Goal: Task Accomplishment & Management: Use online tool/utility

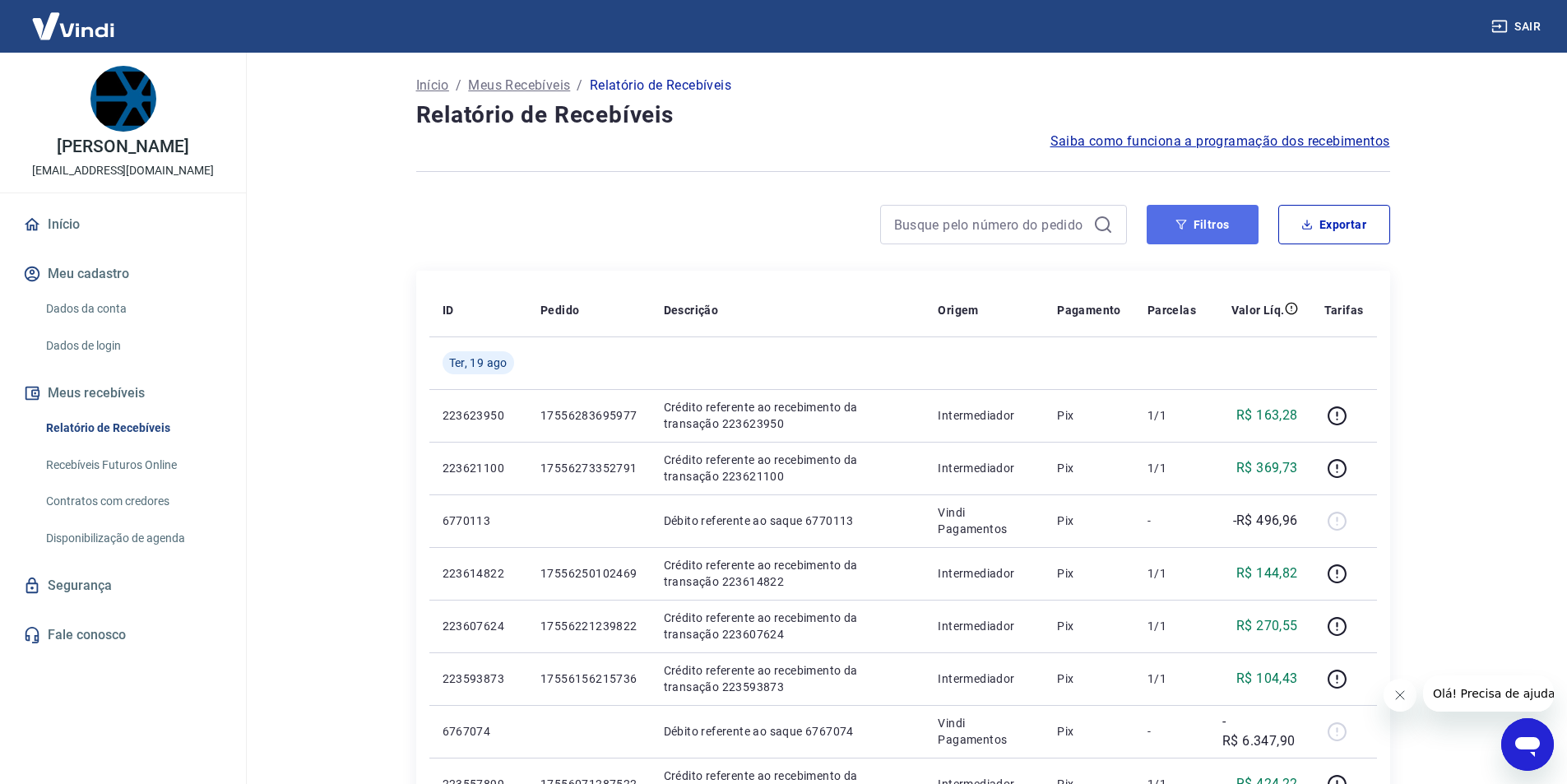
click at [1207, 222] on button "Filtros" at bounding box center [1203, 224] width 112 height 40
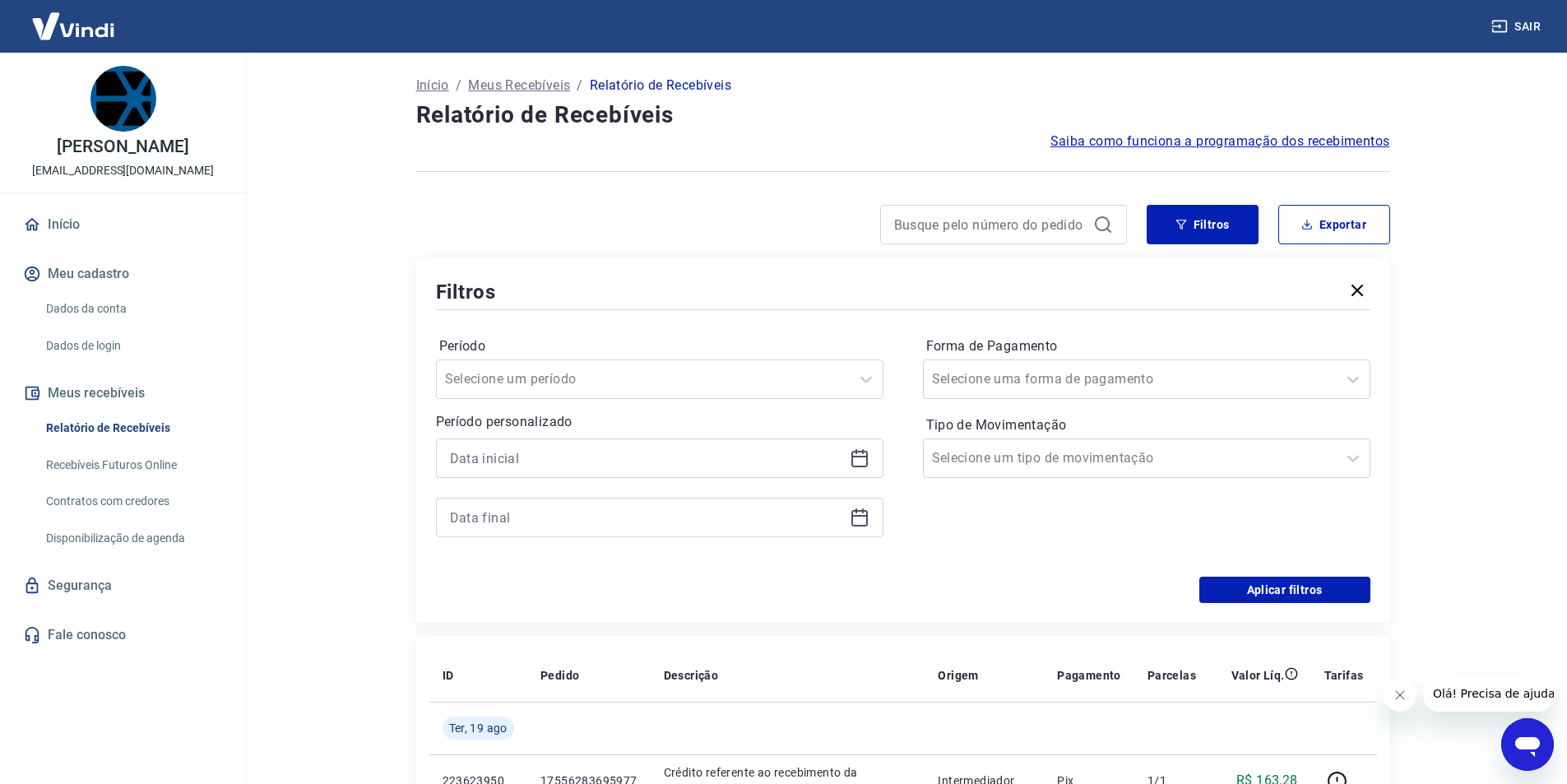
click at [863, 462] on icon at bounding box center [859, 458] width 20 height 20
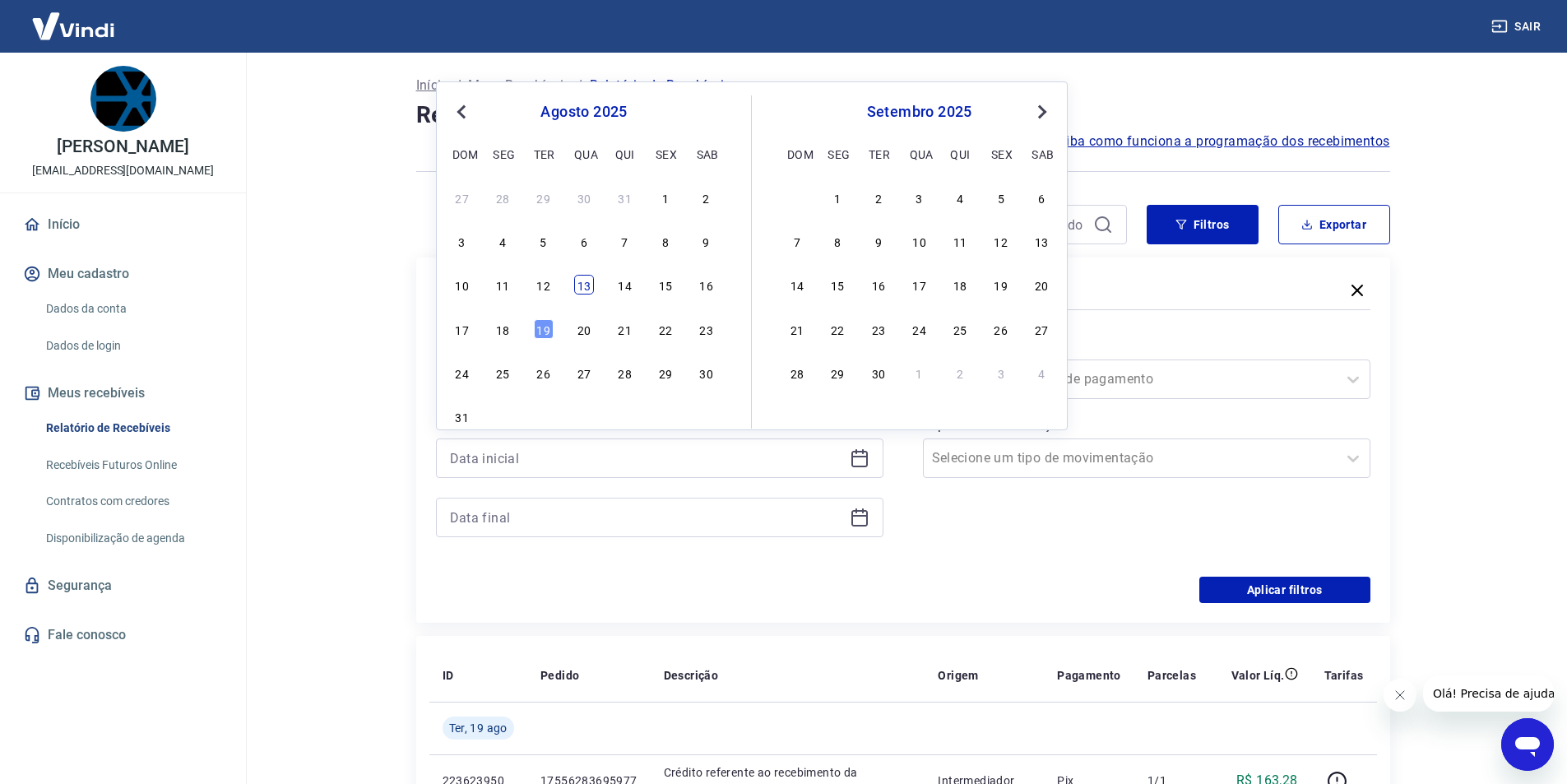
click at [591, 283] on div "13" at bounding box center [583, 284] width 20 height 20
type input "[DATE]"
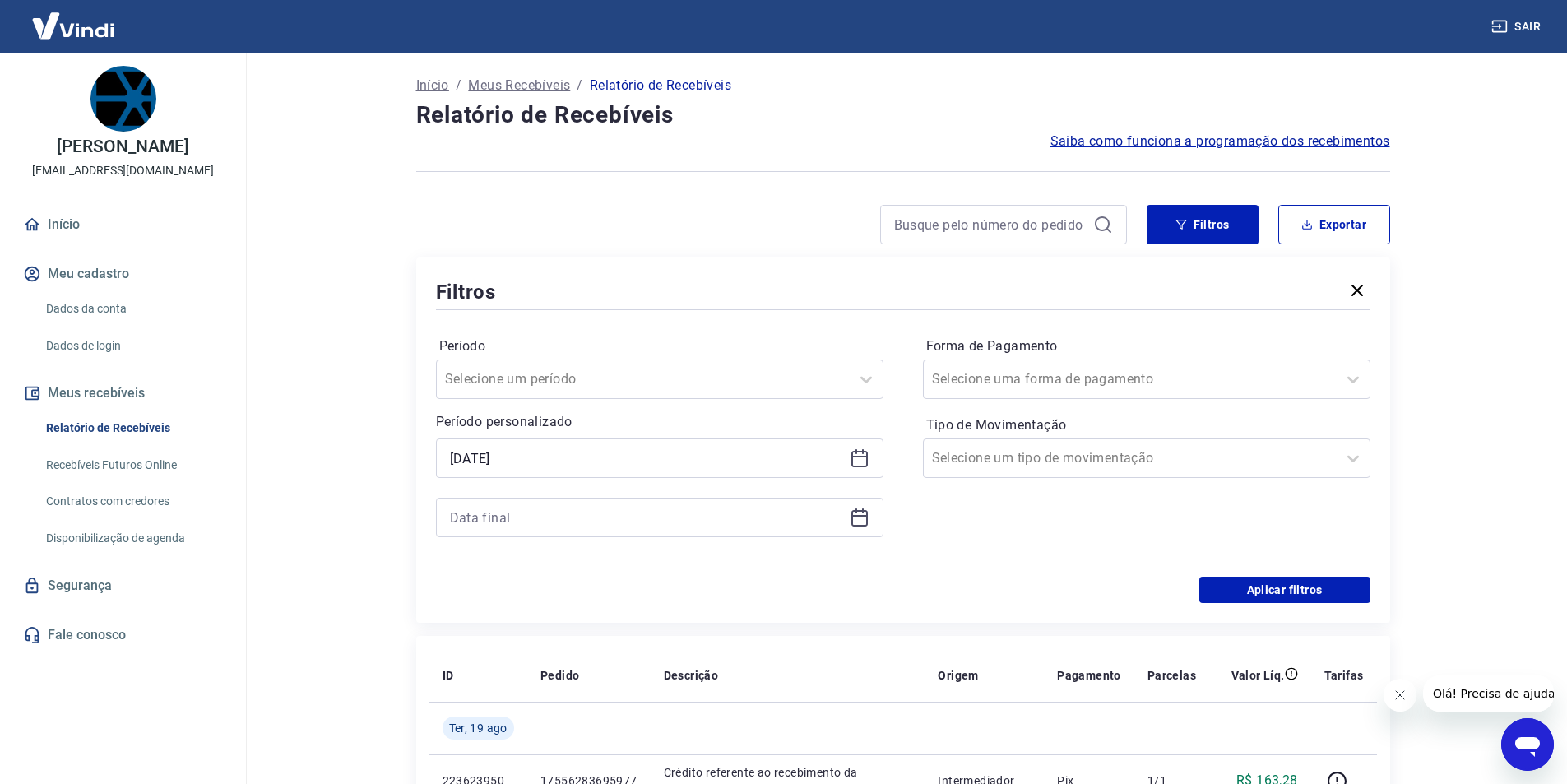
click at [586, 285] on div "Filtros" at bounding box center [904, 292] width 935 height 29
click at [857, 514] on icon at bounding box center [859, 517] width 20 height 20
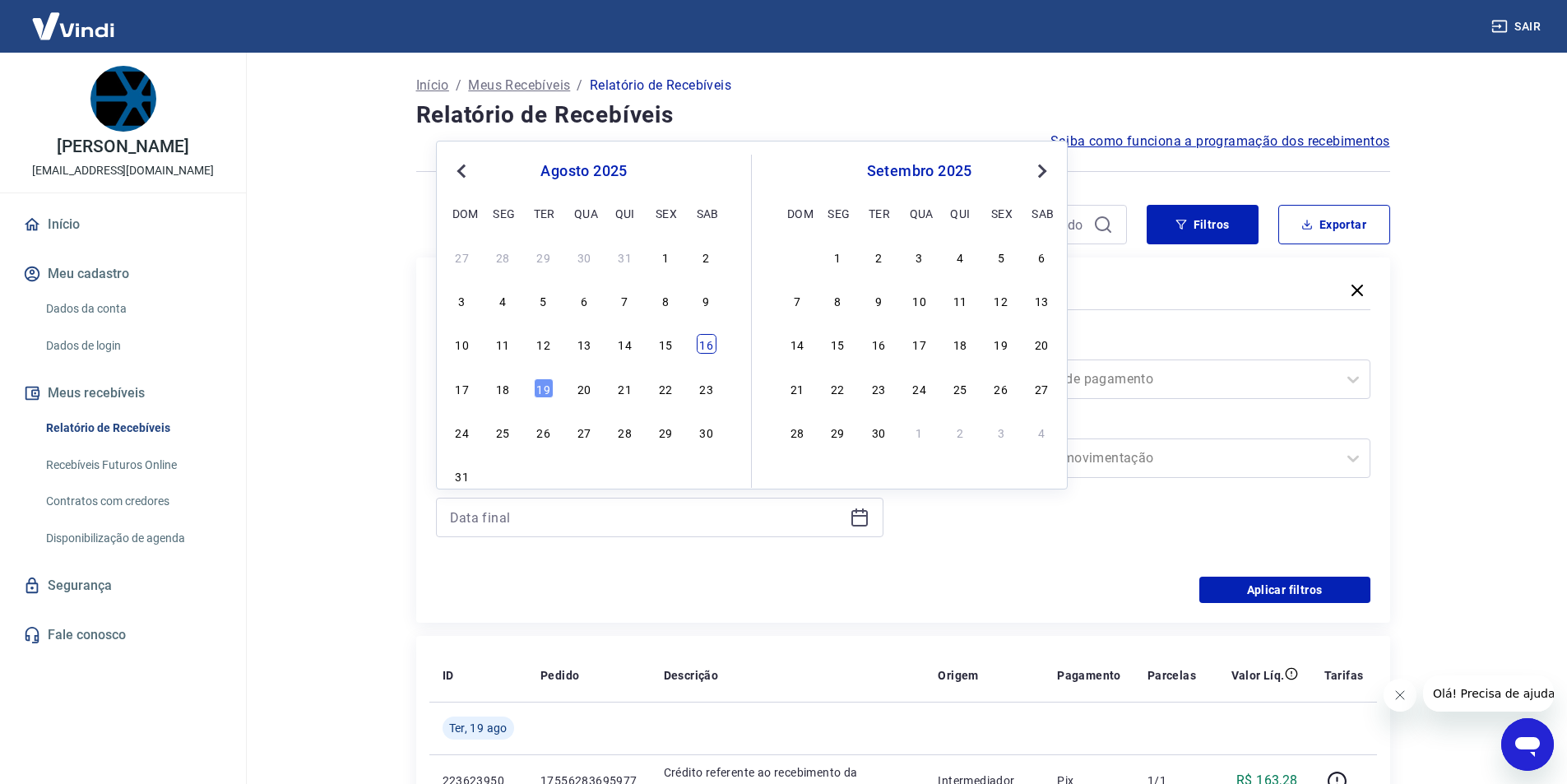
click at [704, 344] on div "16" at bounding box center [706, 343] width 20 height 20
type input "[DATE]"
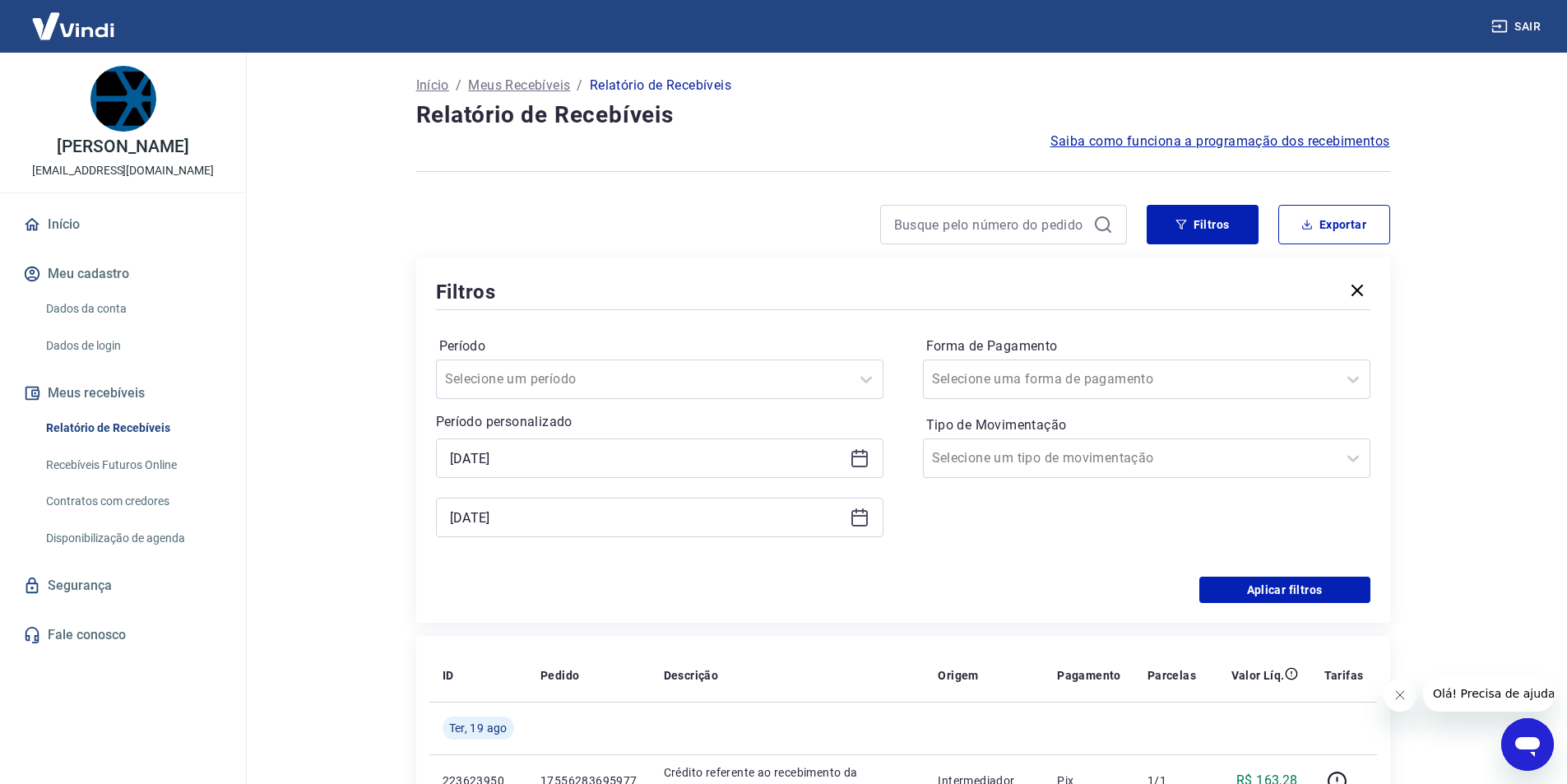
click at [711, 346] on label "Período" at bounding box center [659, 346] width 441 height 20
click at [1284, 586] on button "Aplicar filtros" at bounding box center [1284, 589] width 171 height 27
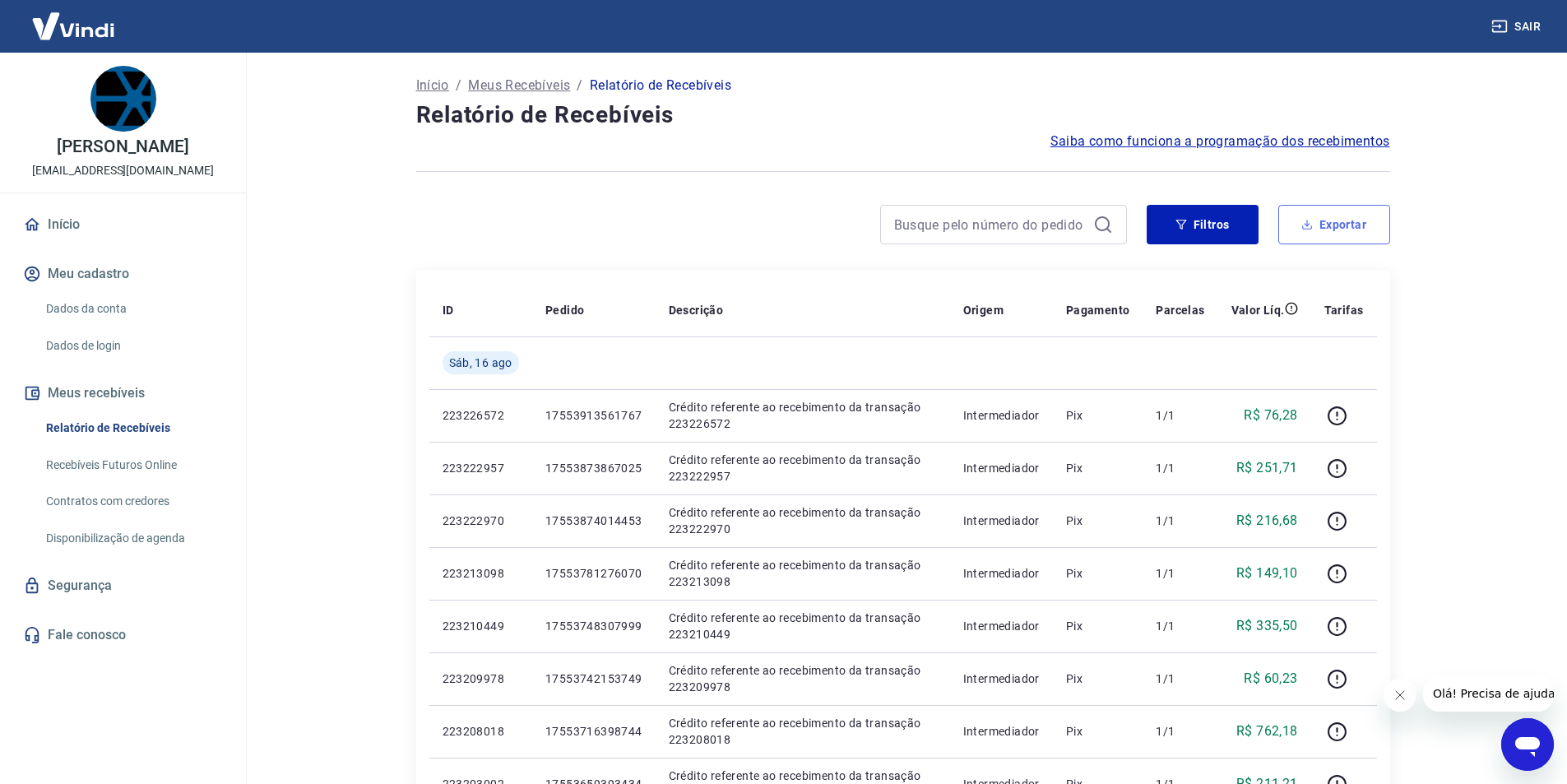
click at [1344, 218] on button "Exportar" at bounding box center [1334, 224] width 112 height 40
type input "[DATE]"
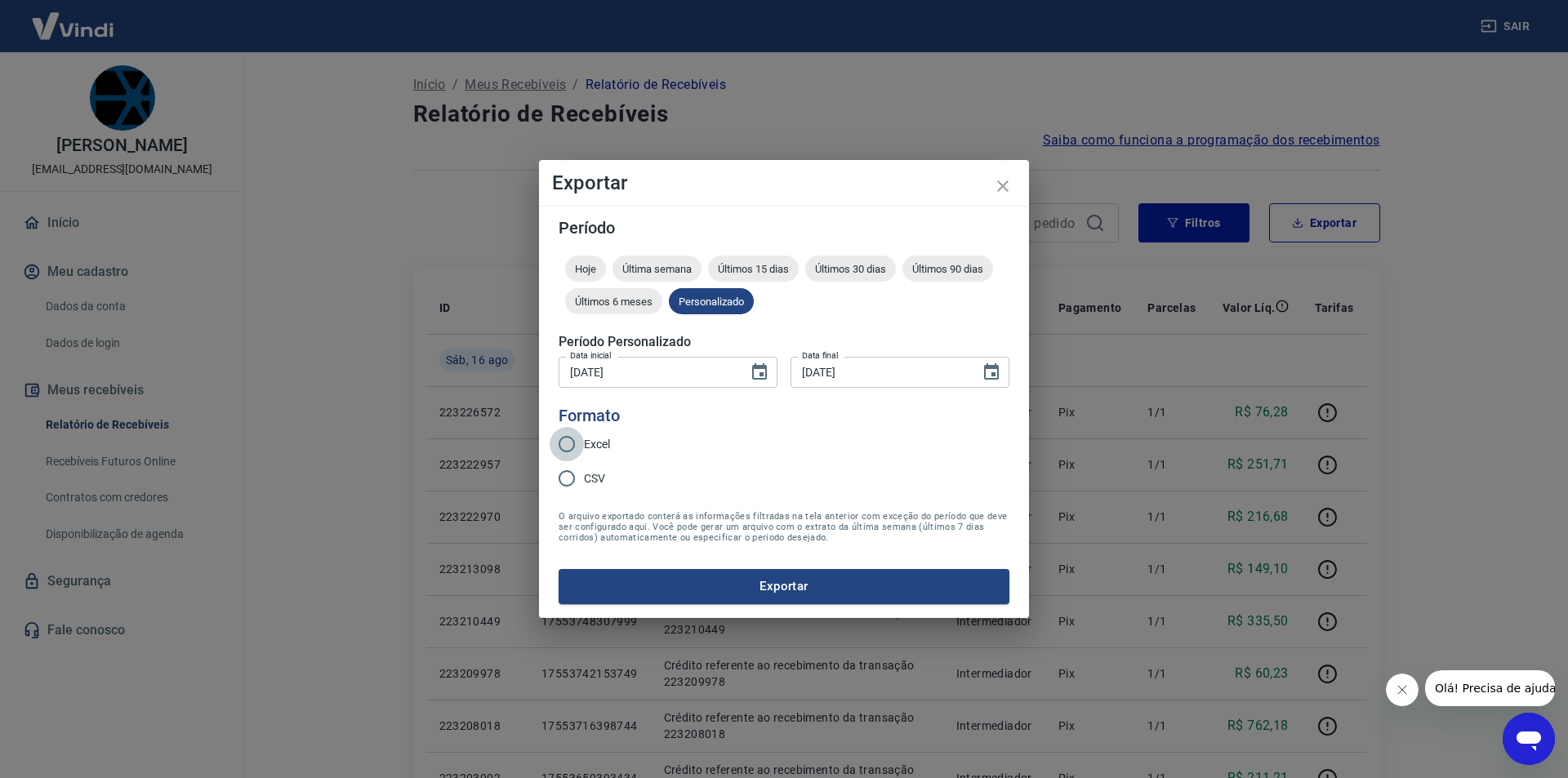
click at [576, 456] on input "Excel" at bounding box center [566, 444] width 34 height 34
radio input "true"
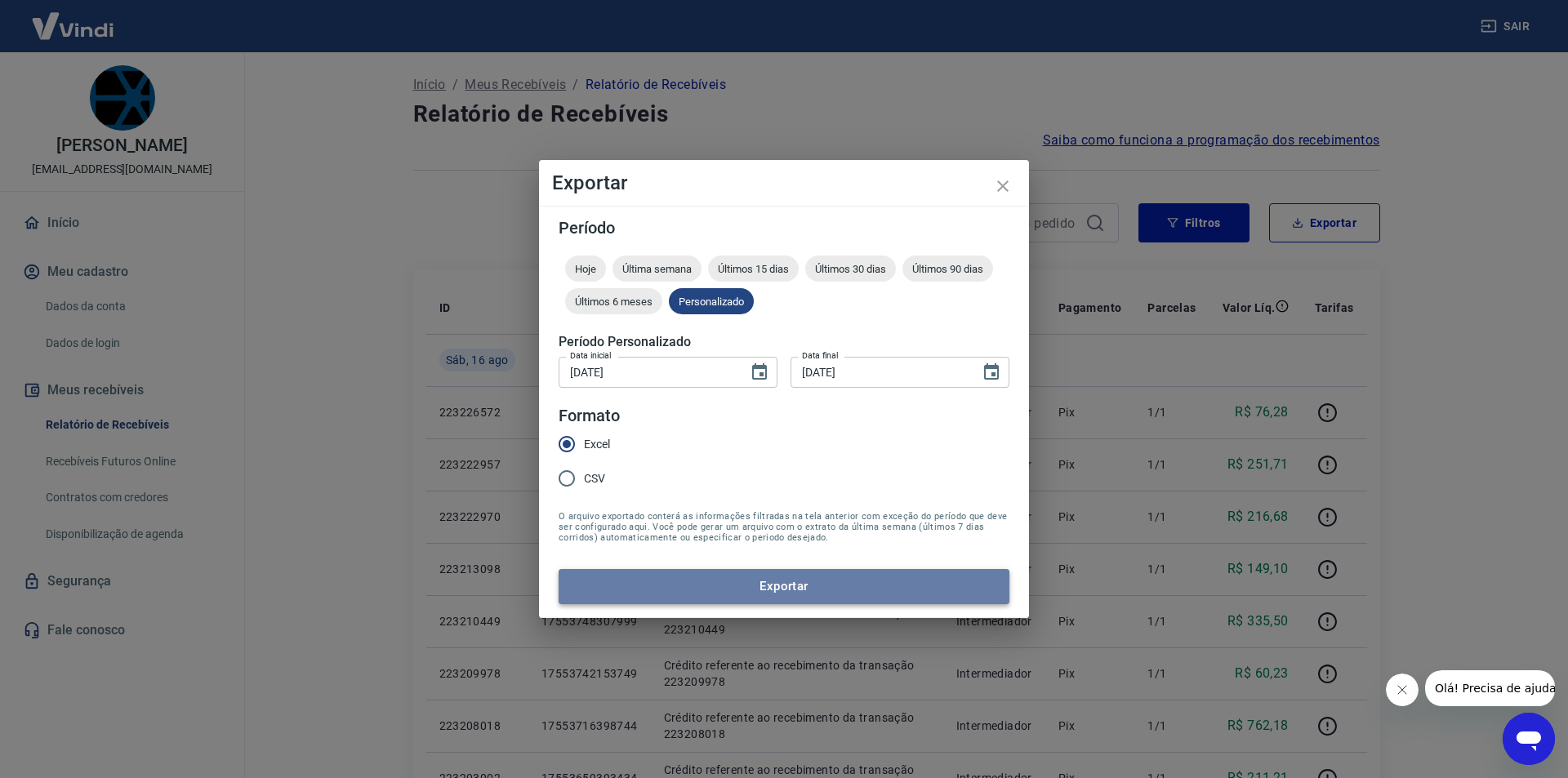
click at [682, 596] on button "Exportar" at bounding box center [784, 585] width 451 height 34
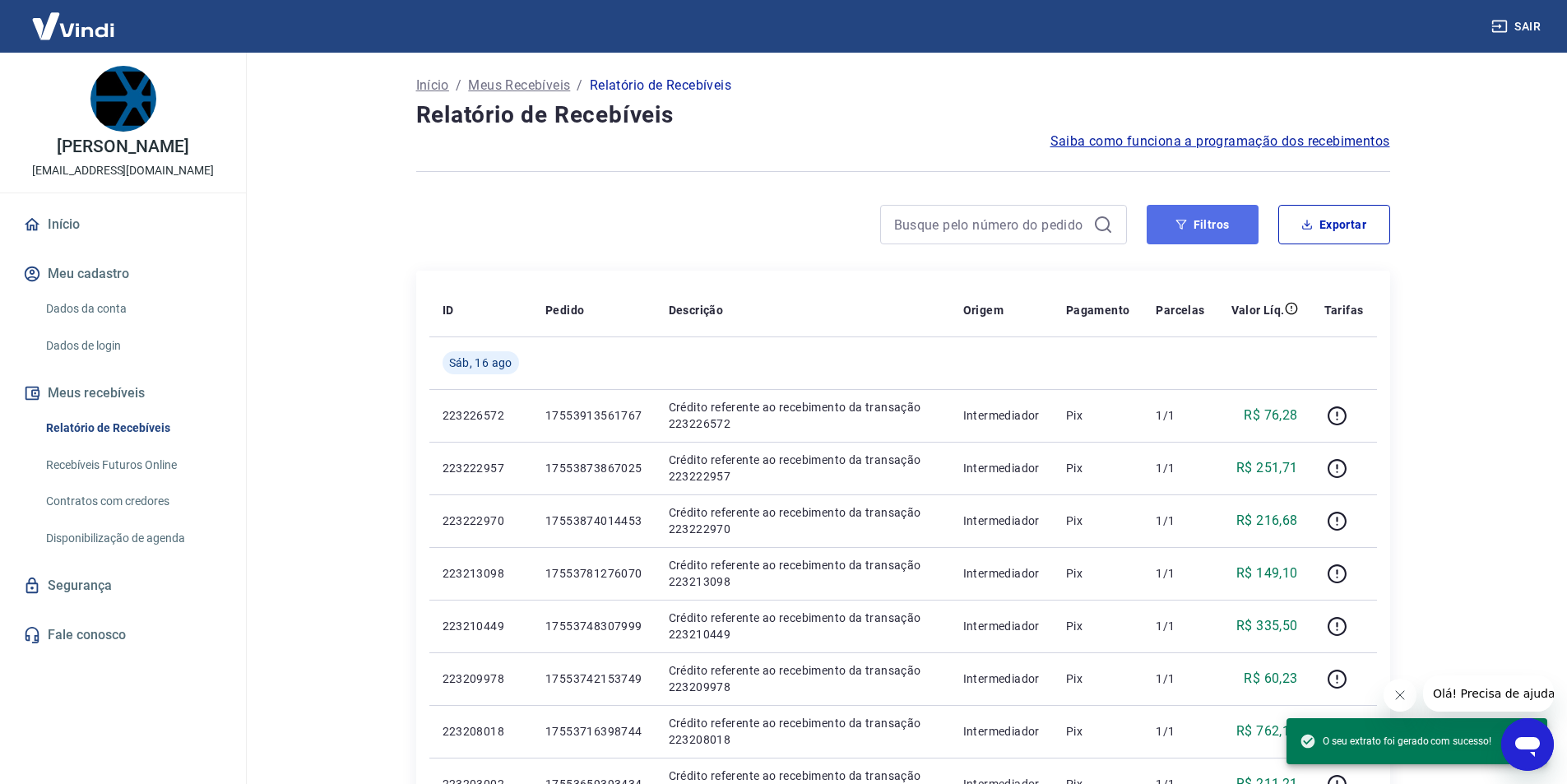
click at [1192, 223] on button "Filtros" at bounding box center [1203, 224] width 112 height 40
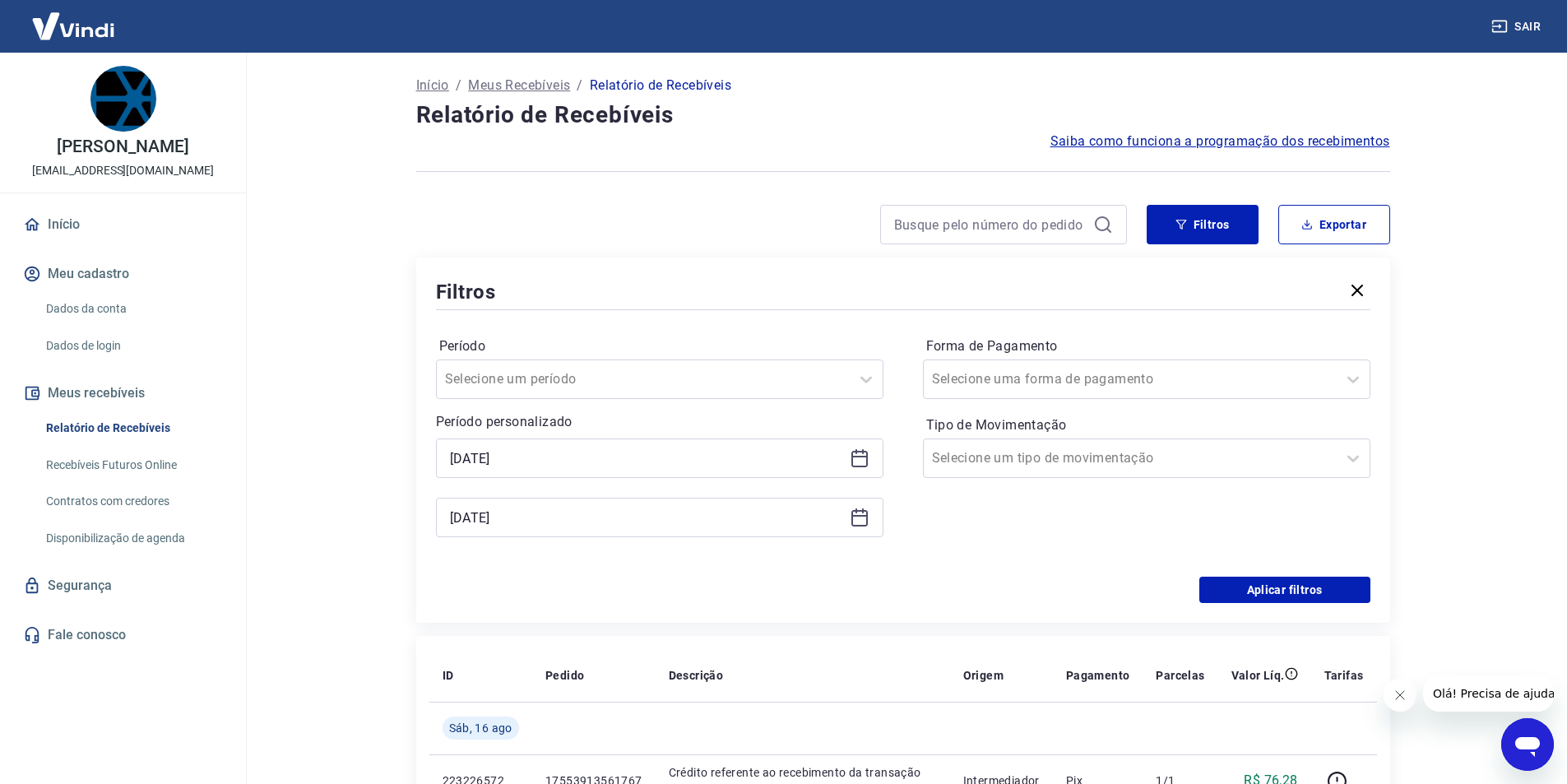
click at [858, 460] on icon at bounding box center [859, 458] width 20 height 20
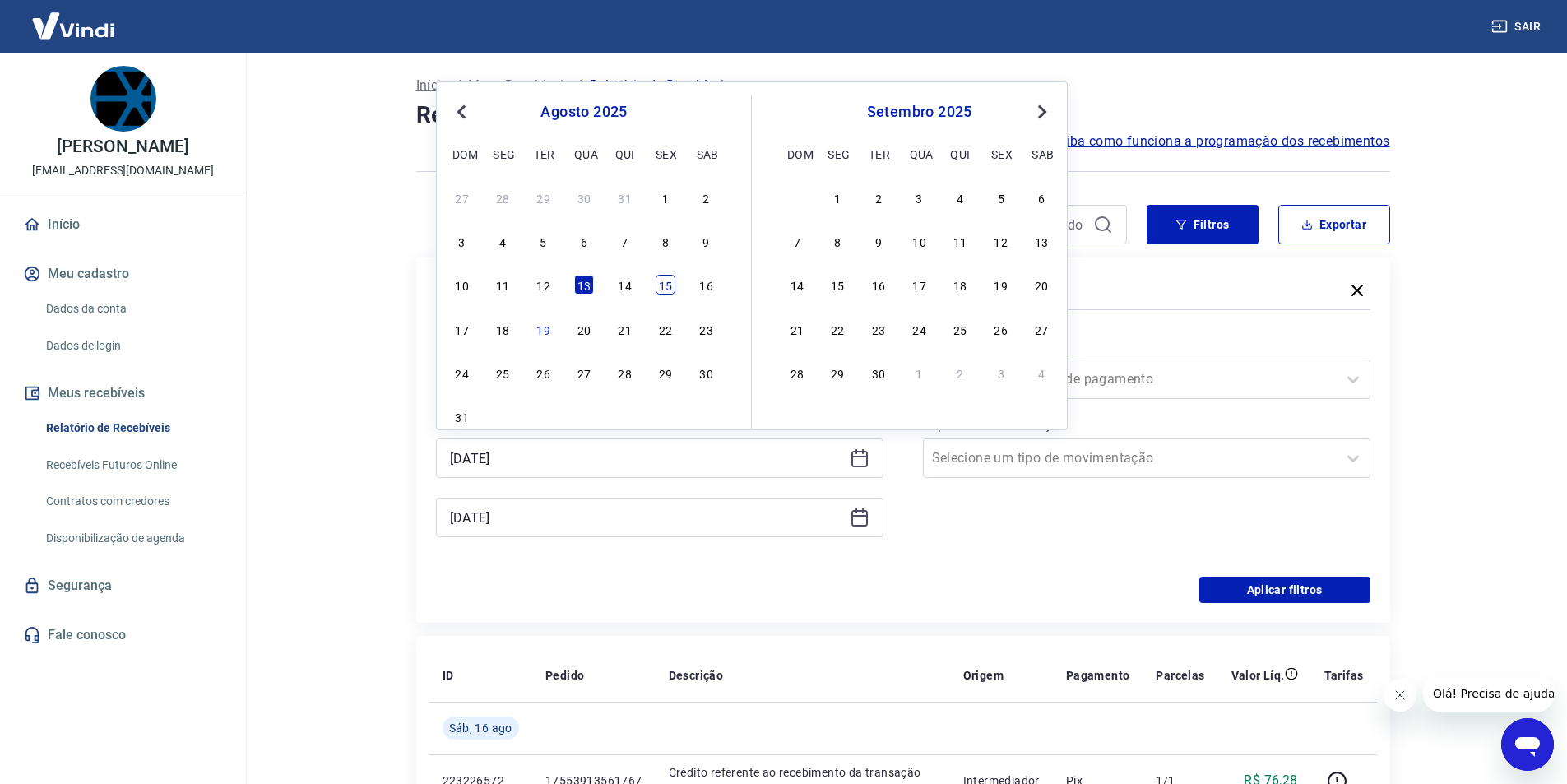
click at [674, 286] on div "15" at bounding box center [665, 284] width 20 height 20
type input "[DATE]"
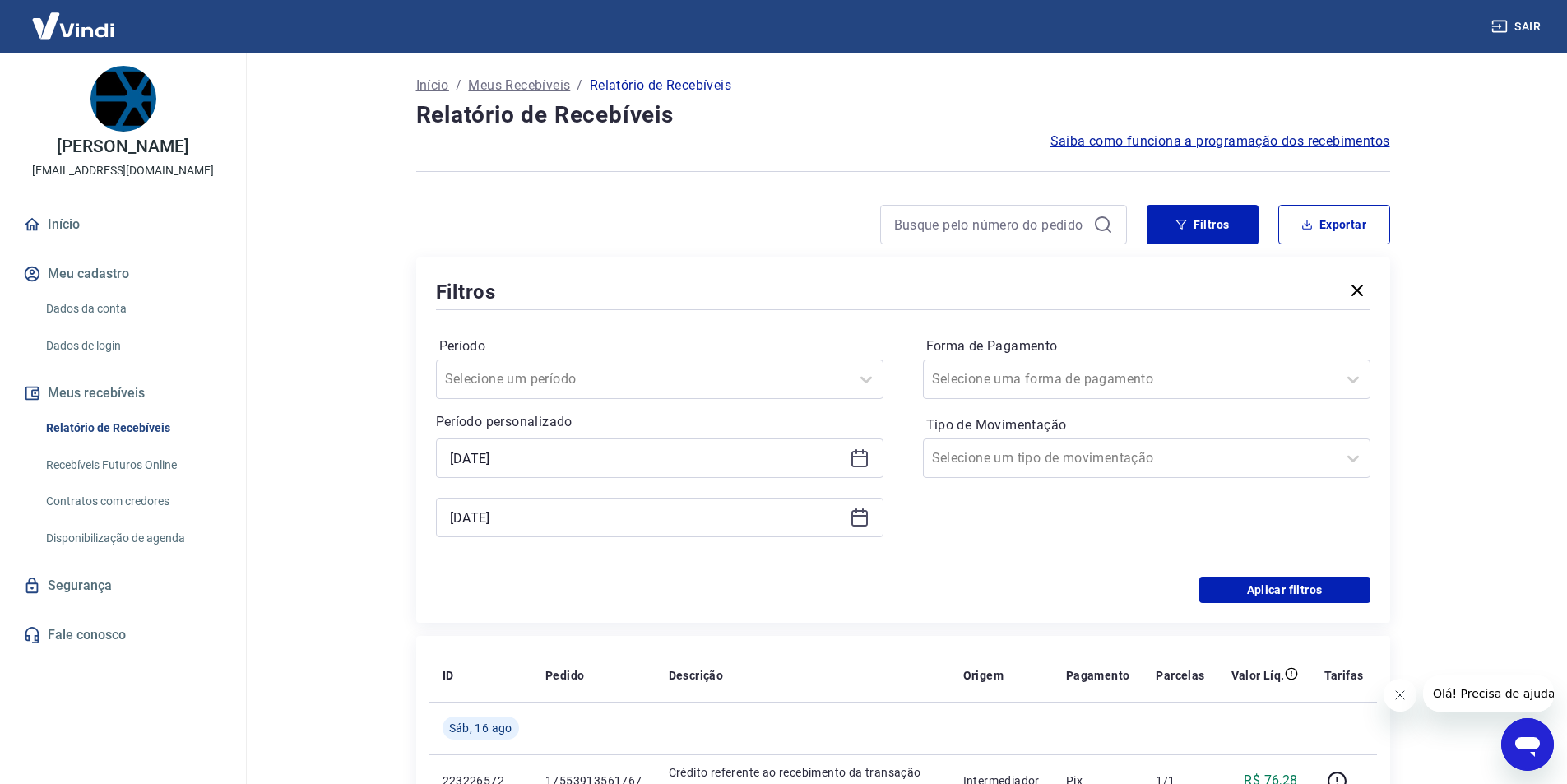
click at [865, 517] on icon at bounding box center [859, 517] width 20 height 20
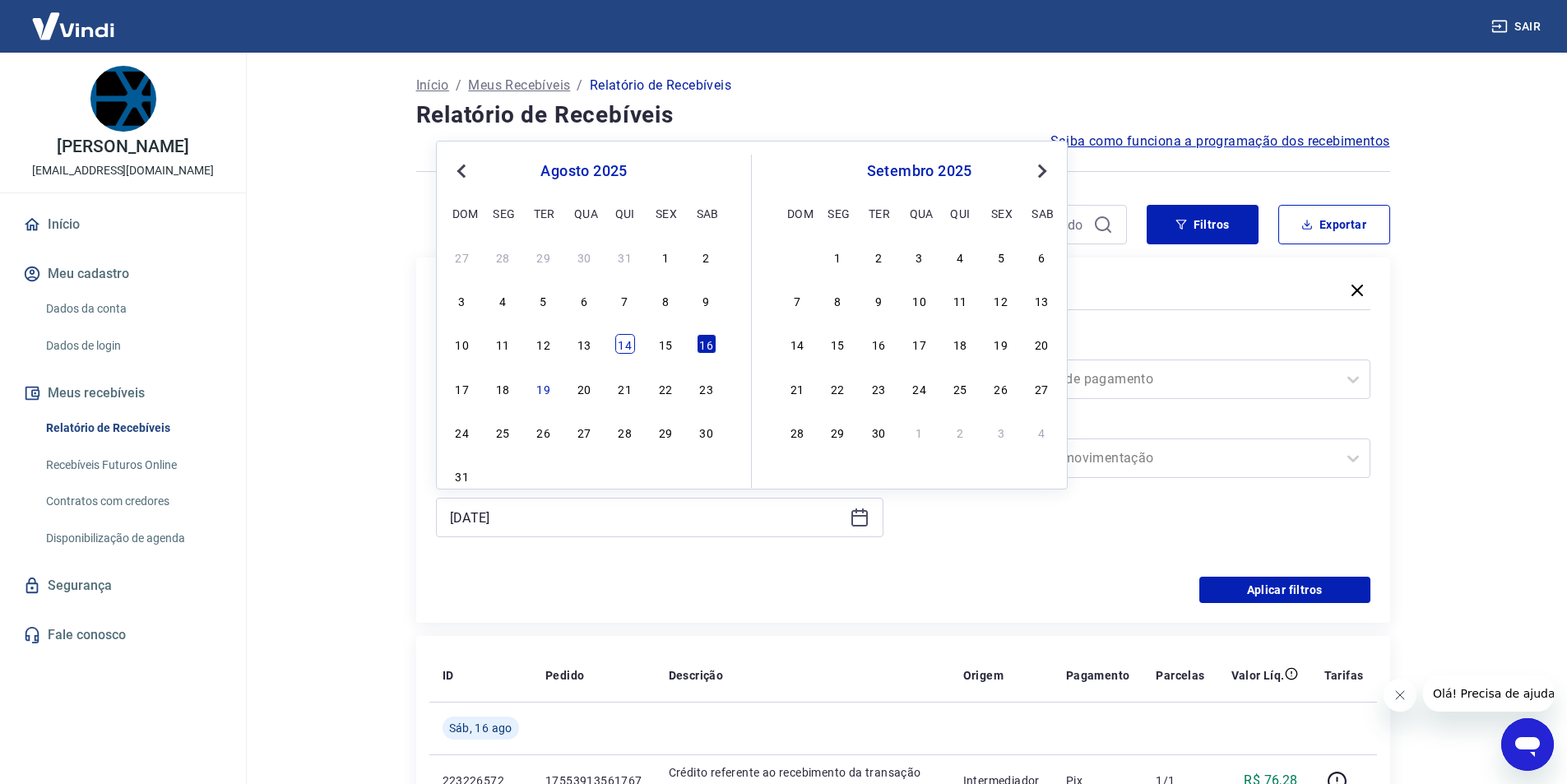
click at [628, 343] on div "14" at bounding box center [625, 343] width 20 height 20
click at [612, 510] on input "[DATE]" at bounding box center [647, 517] width 393 height 25
click at [503, 389] on div "18" at bounding box center [503, 387] width 20 height 20
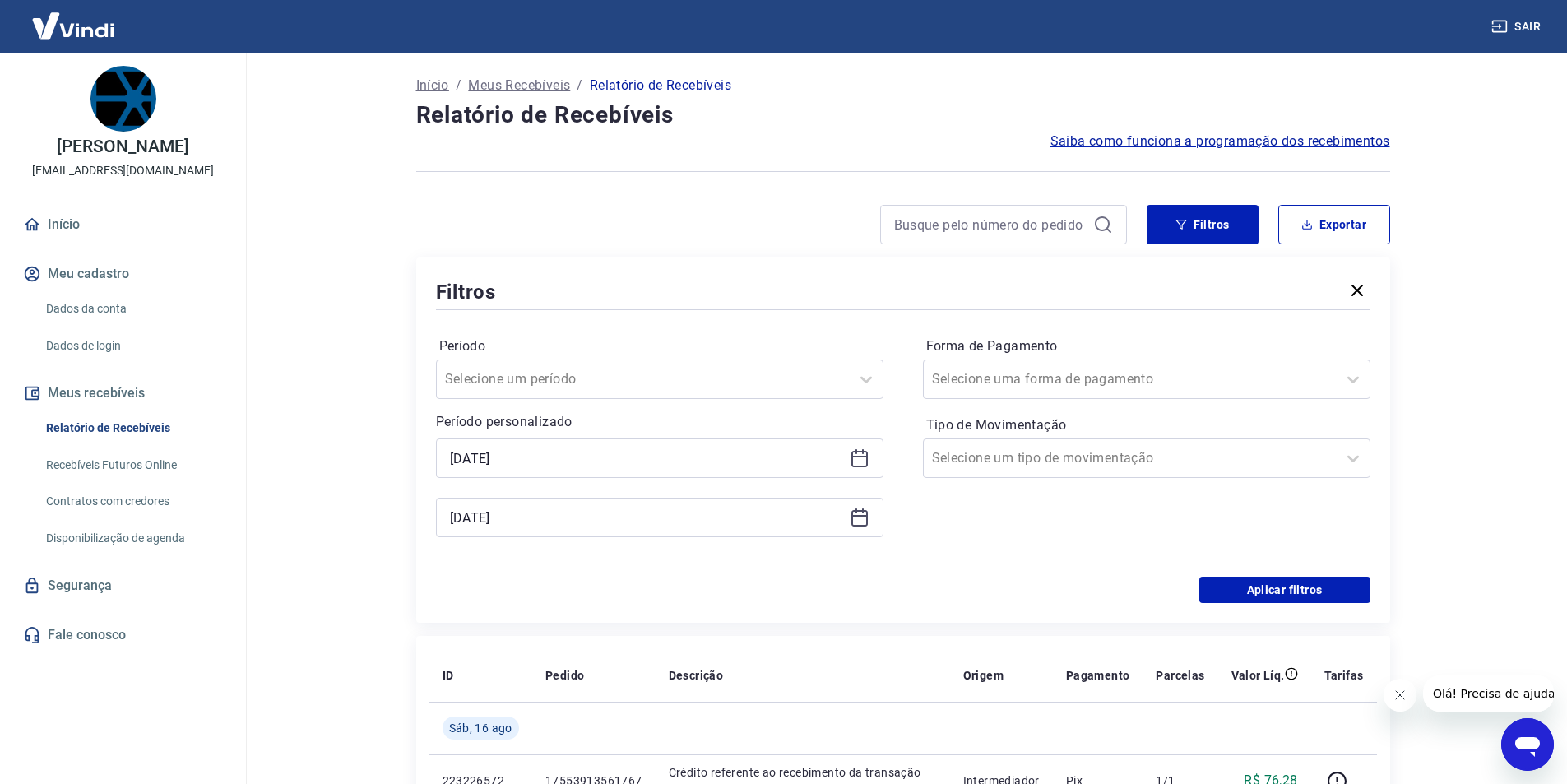
type input "[DATE]"
click at [503, 389] on div at bounding box center [643, 379] width 397 height 23
click at [631, 313] on div at bounding box center [904, 309] width 935 height 8
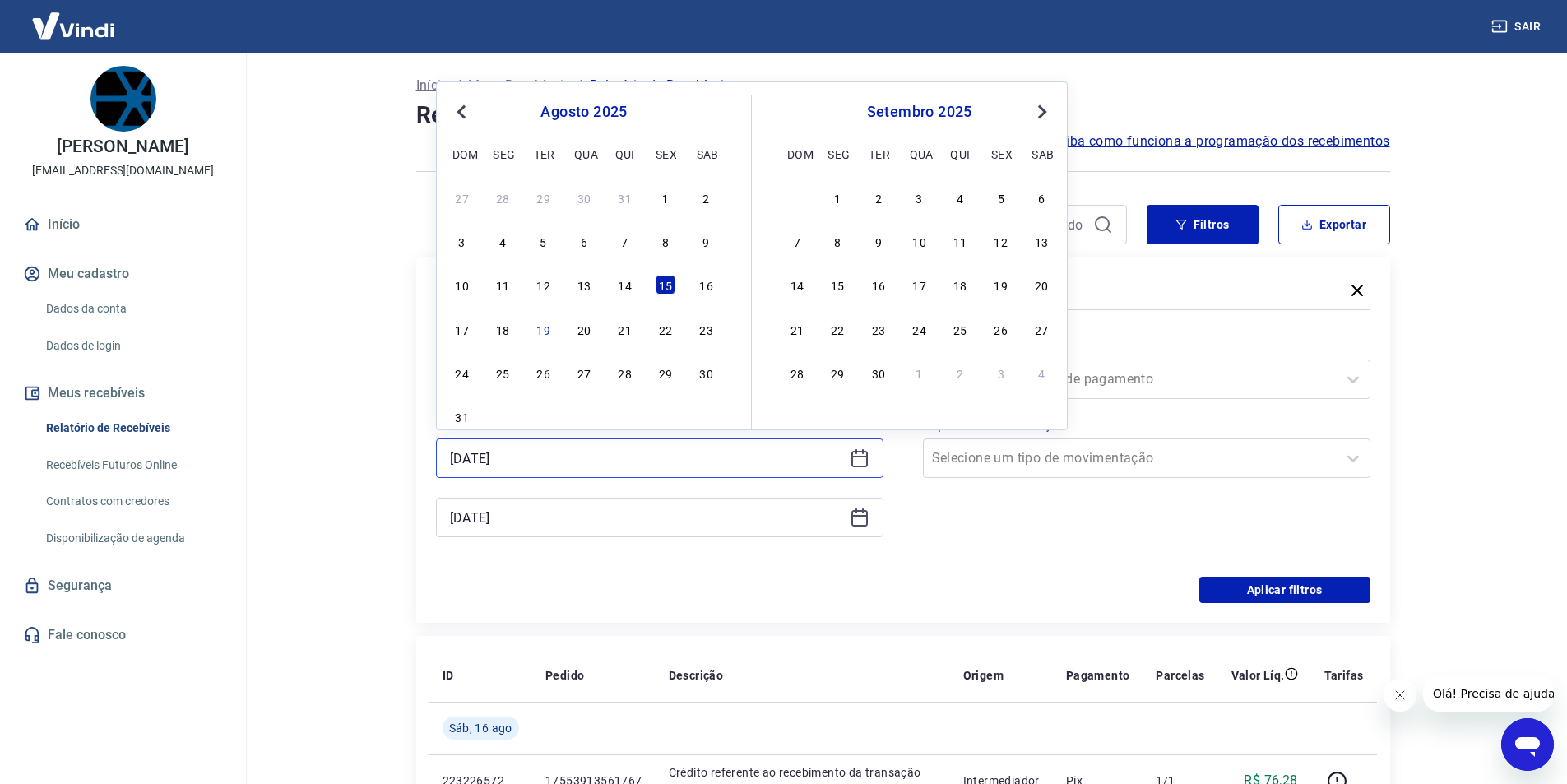
click at [536, 465] on input "[DATE]" at bounding box center [647, 458] width 393 height 25
click at [629, 285] on div "14" at bounding box center [625, 284] width 20 height 20
type input "[DATE]"
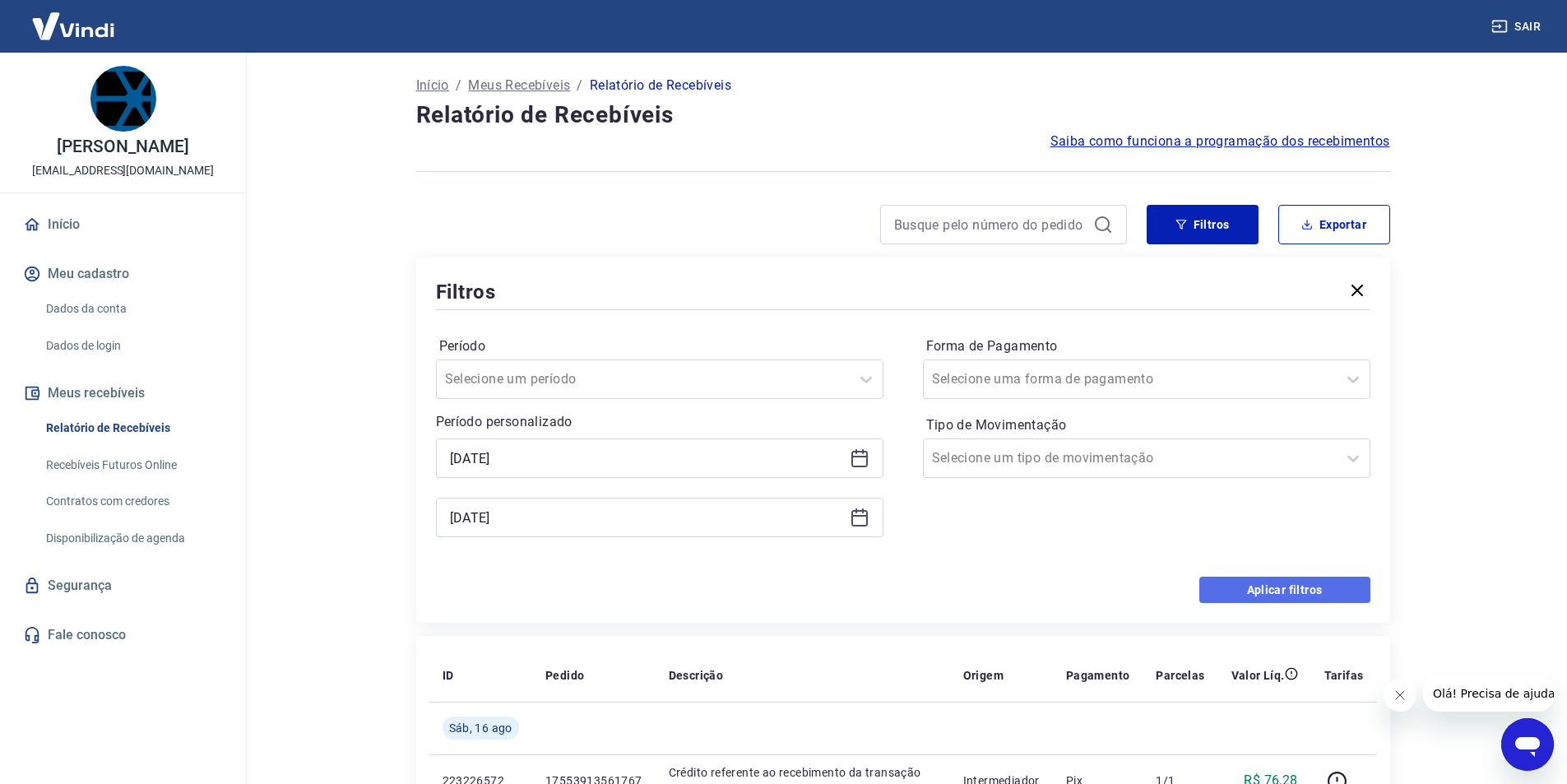
click at [1320, 596] on button "Aplicar filtros" at bounding box center [1284, 589] width 171 height 27
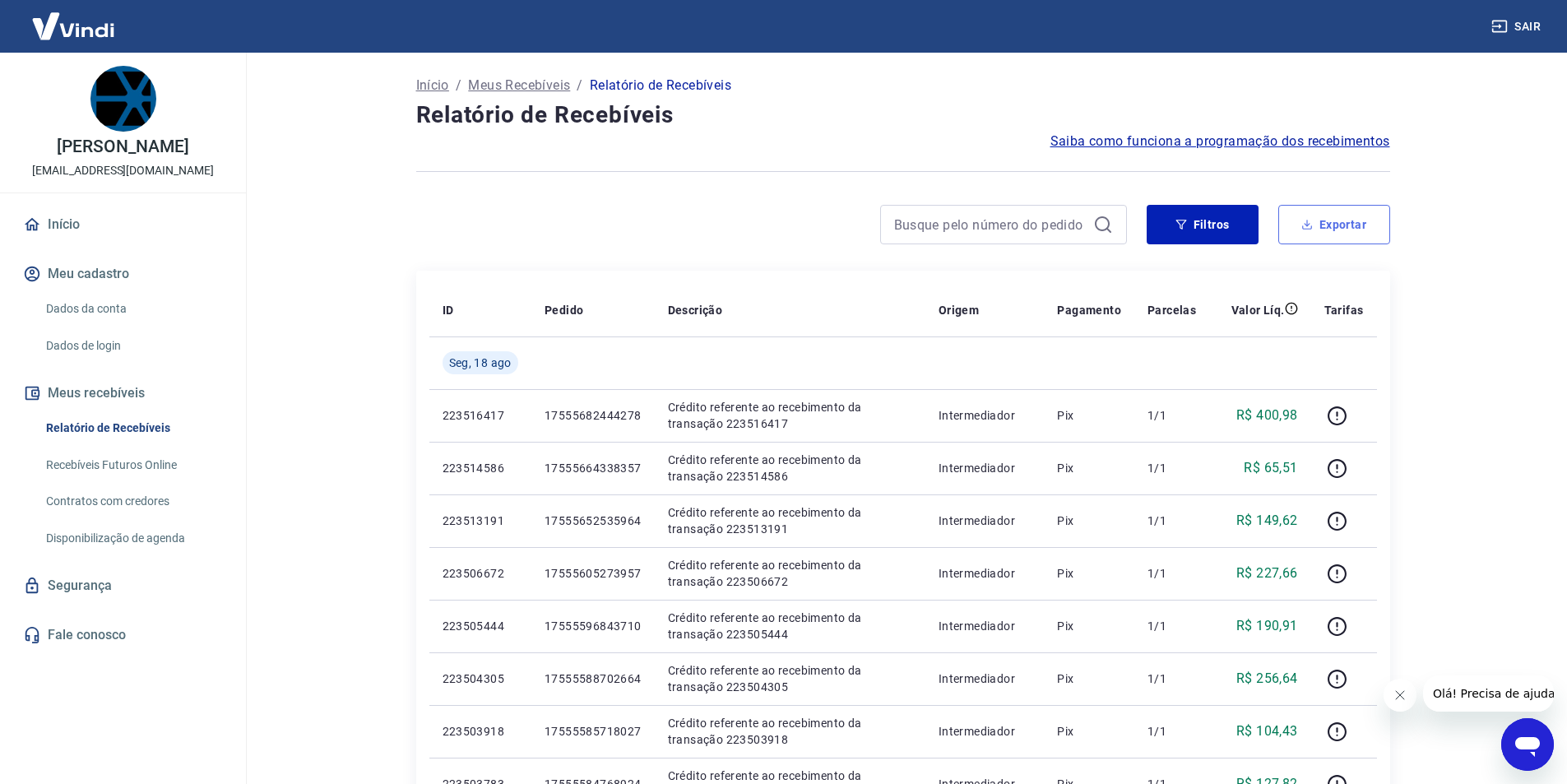
click at [1348, 231] on button "Exportar" at bounding box center [1334, 224] width 112 height 40
type input "[DATE]"
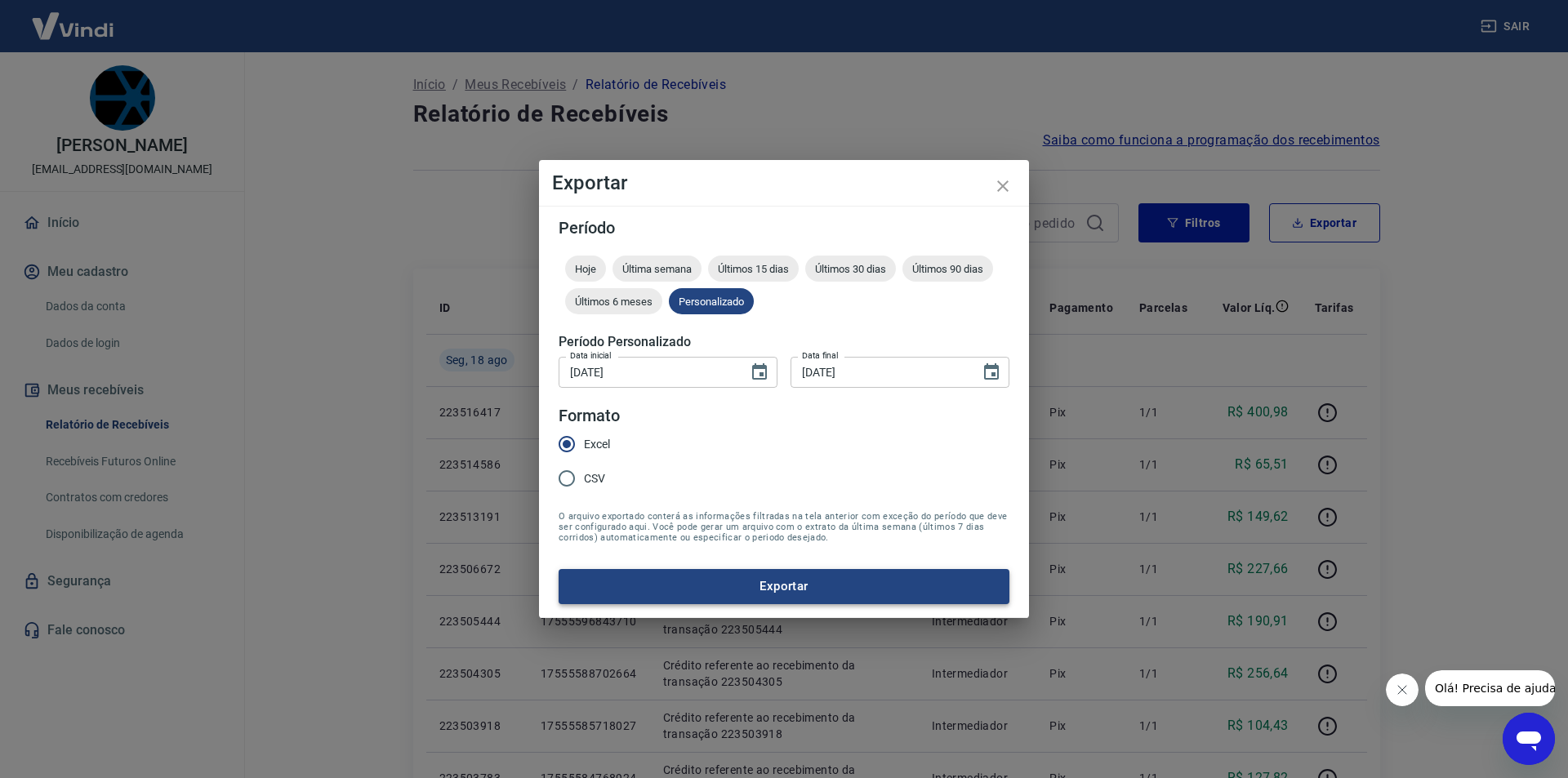
click at [697, 589] on button "Exportar" at bounding box center [784, 585] width 451 height 34
